Goal: Transaction & Acquisition: Book appointment/travel/reservation

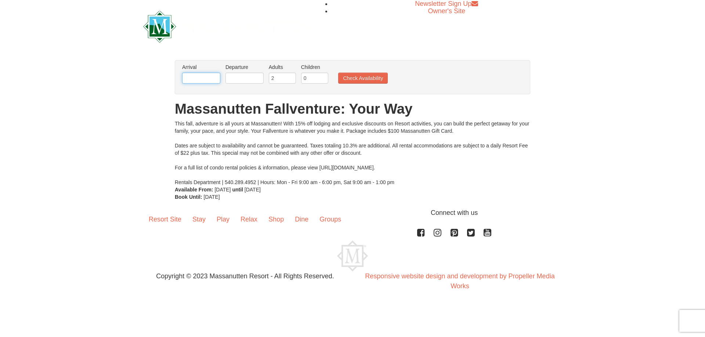
click at [200, 82] on input "text" at bounding box center [201, 78] width 38 height 11
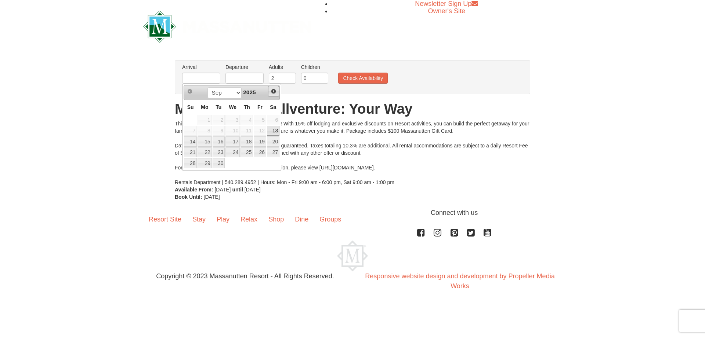
click at [272, 90] on span "Next" at bounding box center [273, 91] width 6 height 6
click at [263, 119] on link "5" at bounding box center [260, 120] width 12 height 10
type input "[DATE]"
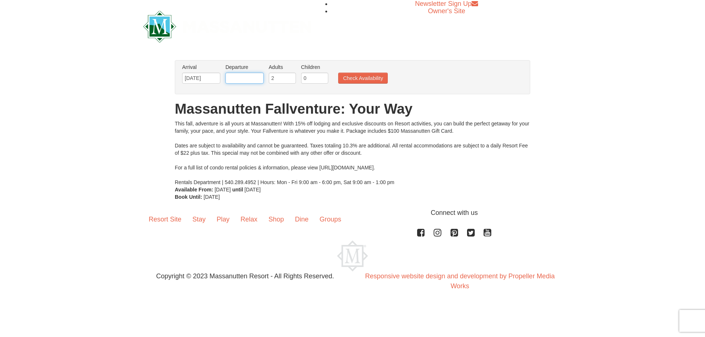
click at [251, 78] on input "text" at bounding box center [244, 78] width 38 height 11
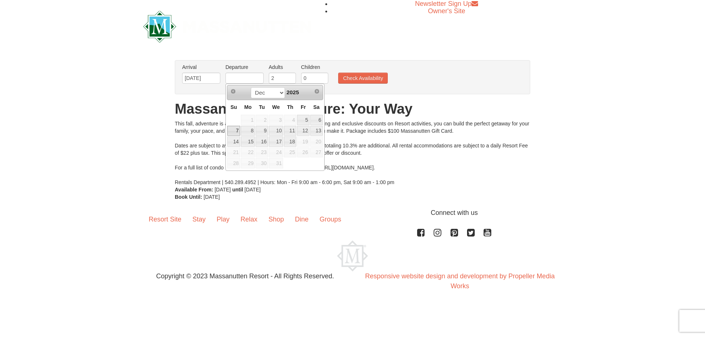
click at [239, 132] on link "7" at bounding box center [233, 131] width 13 height 10
type input "[DATE]"
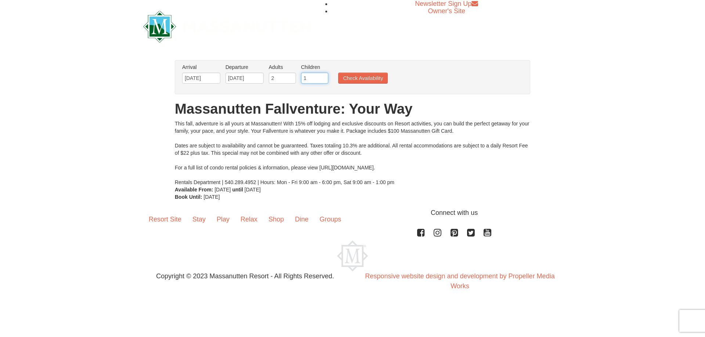
type input "1"
click at [325, 76] on input "1" at bounding box center [314, 78] width 27 height 11
click at [346, 78] on button "Check Availability" at bounding box center [363, 78] width 50 height 11
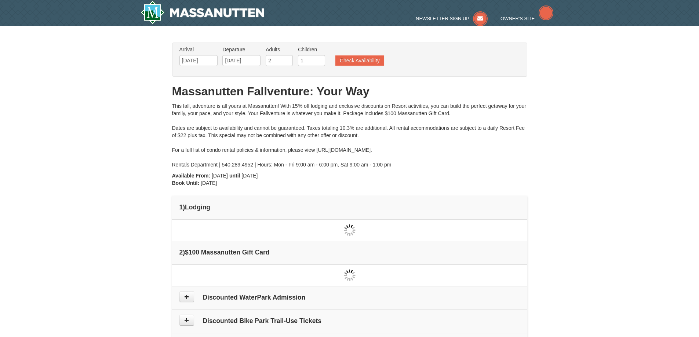
type input "[DATE]"
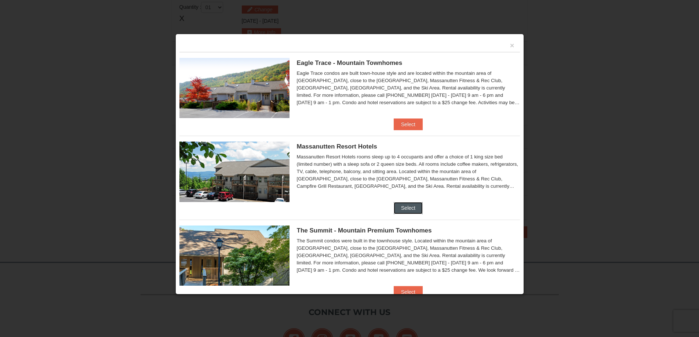
click at [412, 204] on button "Select" at bounding box center [408, 208] width 29 height 12
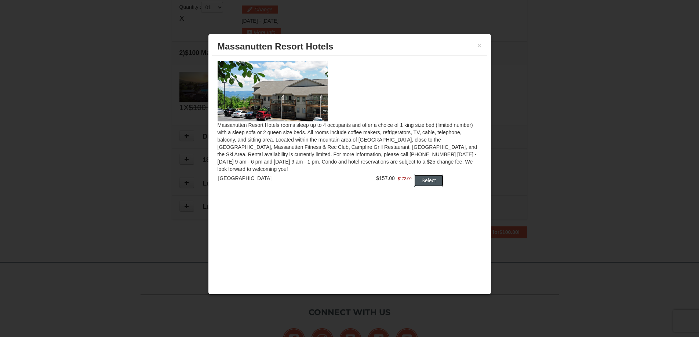
click at [429, 179] on button "Select" at bounding box center [428, 181] width 29 height 12
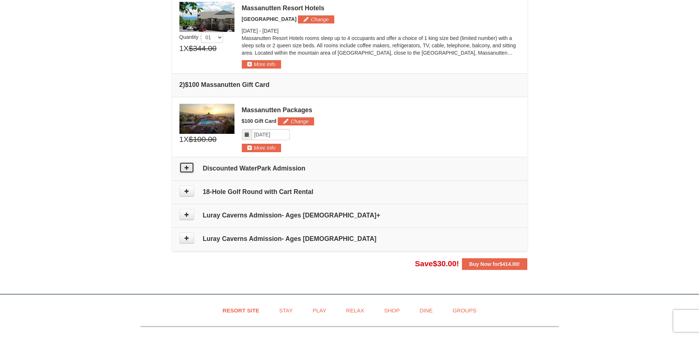
click at [185, 169] on icon at bounding box center [186, 167] width 5 height 5
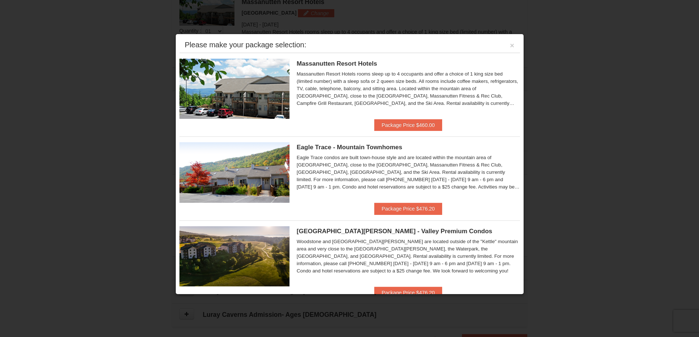
scroll to position [226, 0]
click at [510, 47] on button "×" at bounding box center [512, 45] width 4 height 7
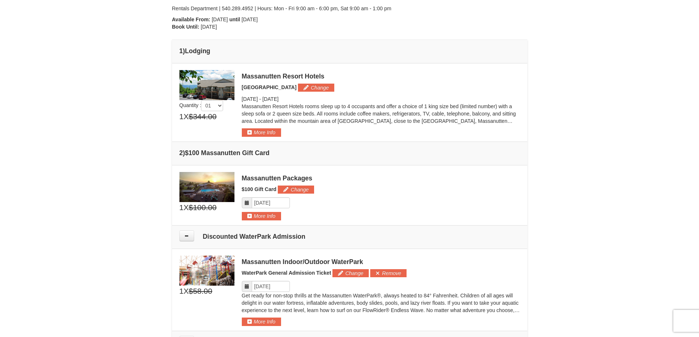
scroll to position [177, 0]
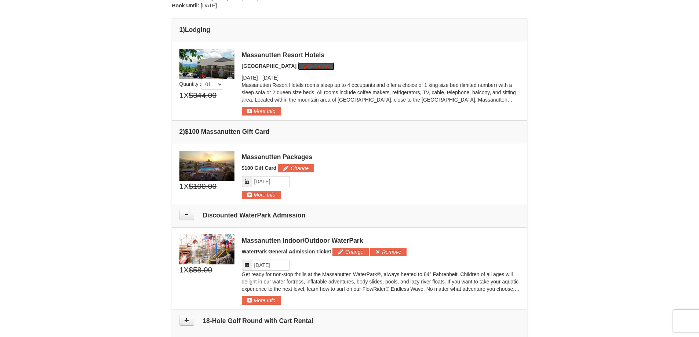
click at [317, 69] on button "Change" at bounding box center [316, 66] width 36 height 8
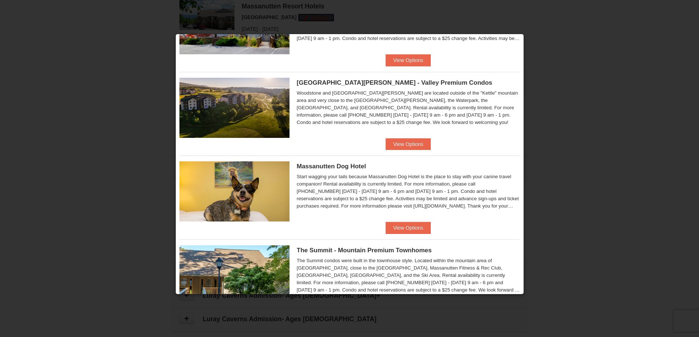
scroll to position [0, 0]
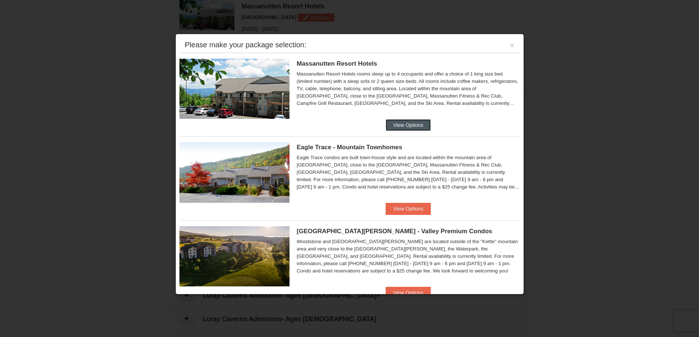
click at [417, 124] on button "View Options" at bounding box center [408, 125] width 45 height 12
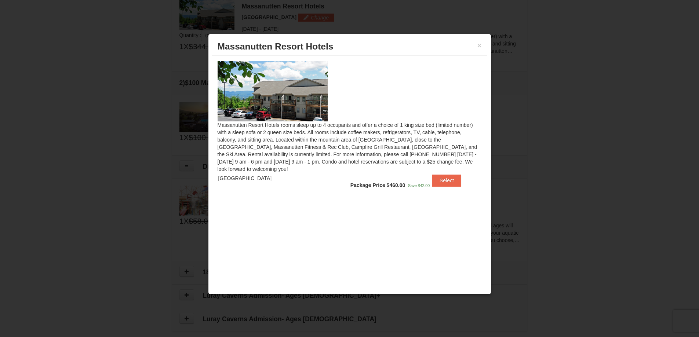
click at [482, 48] on div "× Massanutten Resort Hotels" at bounding box center [349, 47] width 275 height 18
click at [479, 47] on button "×" at bounding box center [479, 45] width 4 height 7
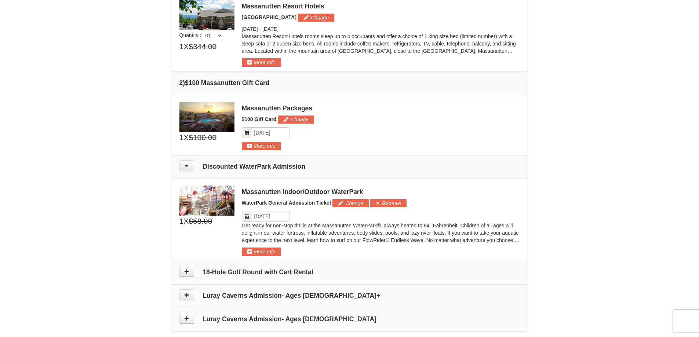
scroll to position [324, 0]
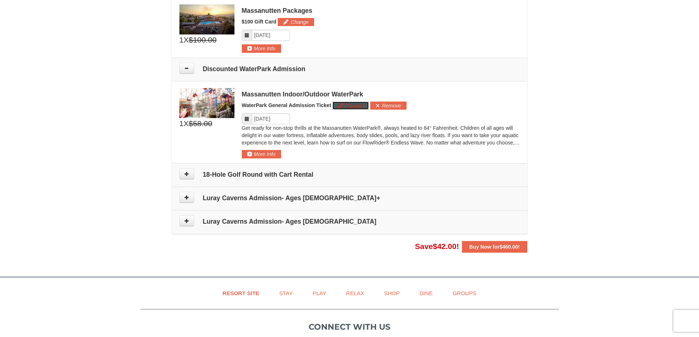
click at [343, 109] on button "Change" at bounding box center [350, 106] width 36 height 8
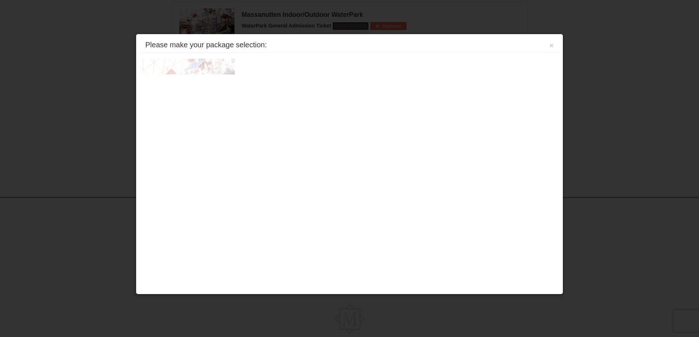
scroll to position [412, 0]
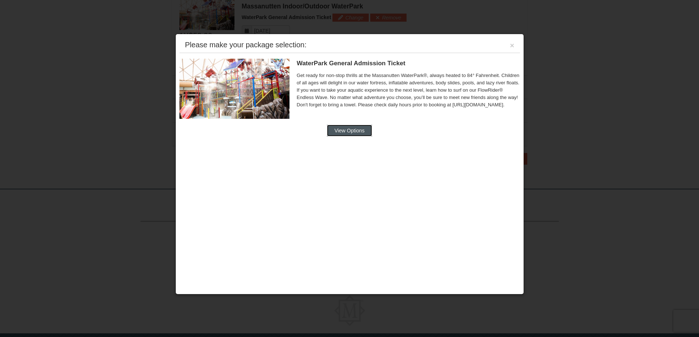
click at [353, 128] on button "View Options" at bounding box center [349, 131] width 45 height 12
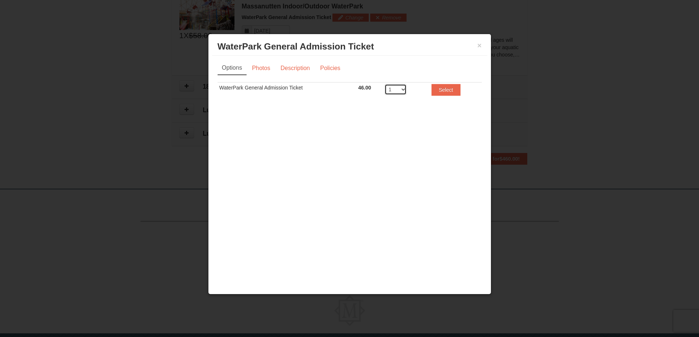
click at [403, 87] on select "1 2 3 4 5 6 7 8" at bounding box center [396, 89] width 22 height 11
select select "3"
click at [385, 84] on select "1 2 3 4 5 6 7 8" at bounding box center [396, 89] width 22 height 11
click at [437, 92] on button "Select" at bounding box center [446, 90] width 29 height 12
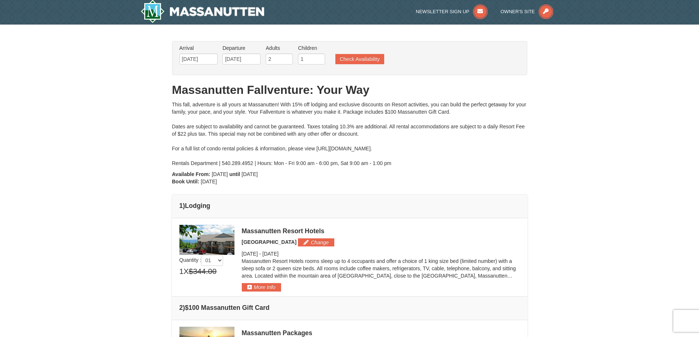
scroll to position [0, 0]
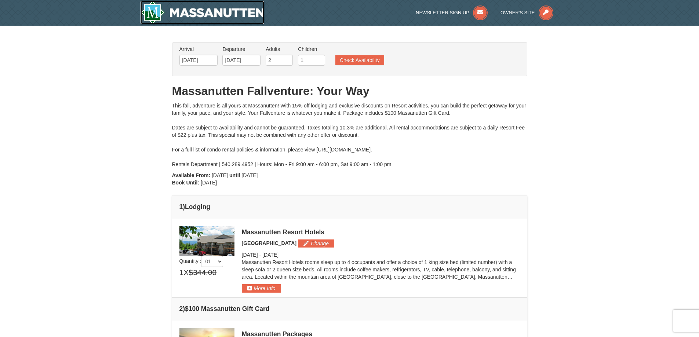
click at [169, 8] on img at bounding box center [203, 12] width 124 height 23
